Goal: Task Accomplishment & Management: Manage account settings

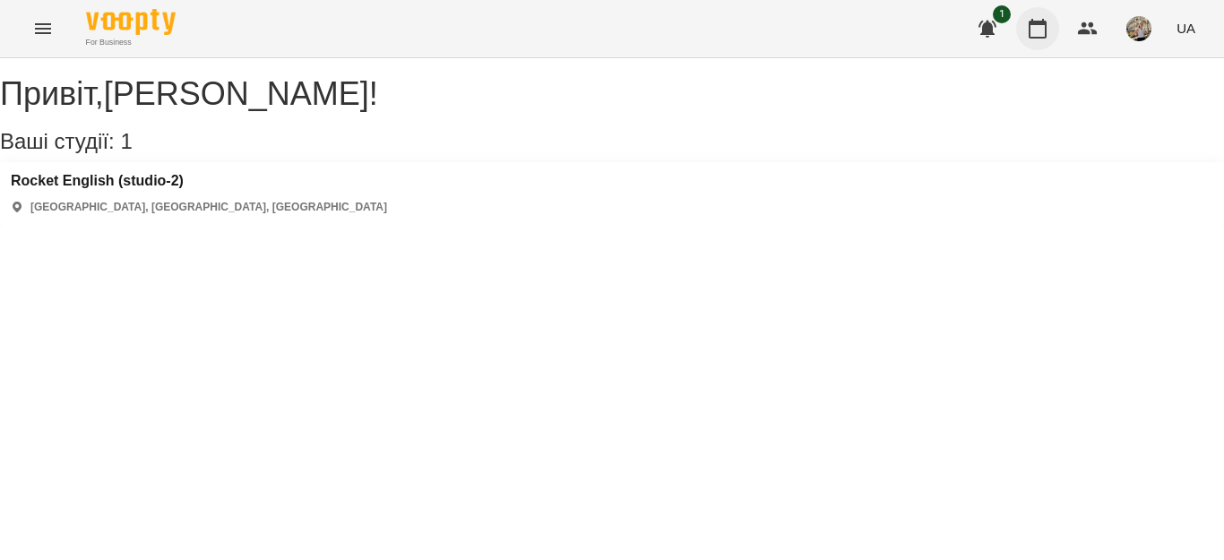
click at [1029, 36] on icon "button" at bounding box center [1038, 29] width 22 height 22
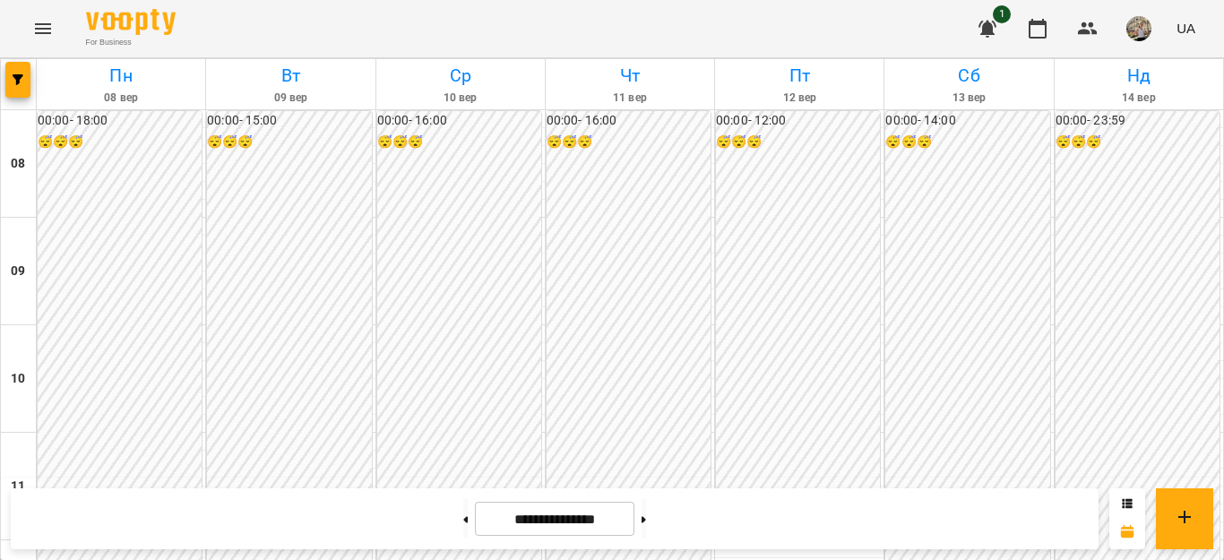
scroll to position [56, 0]
